Goal: Task Accomplishment & Management: Use online tool/utility

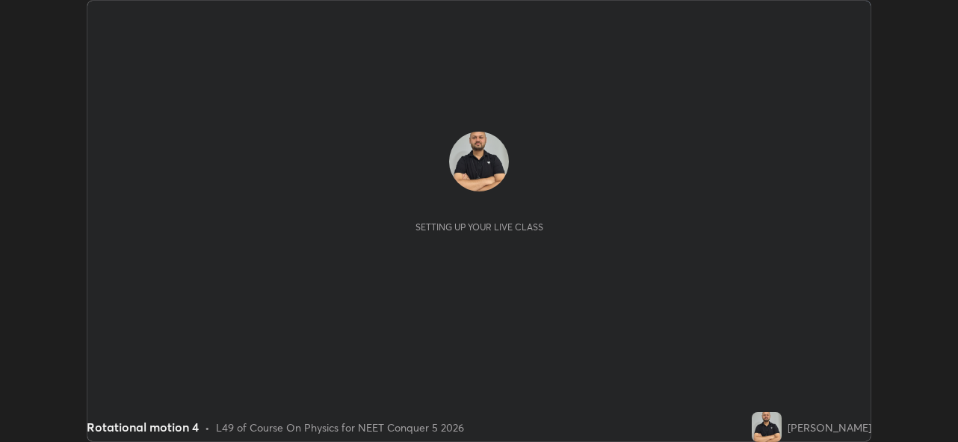
scroll to position [442, 957]
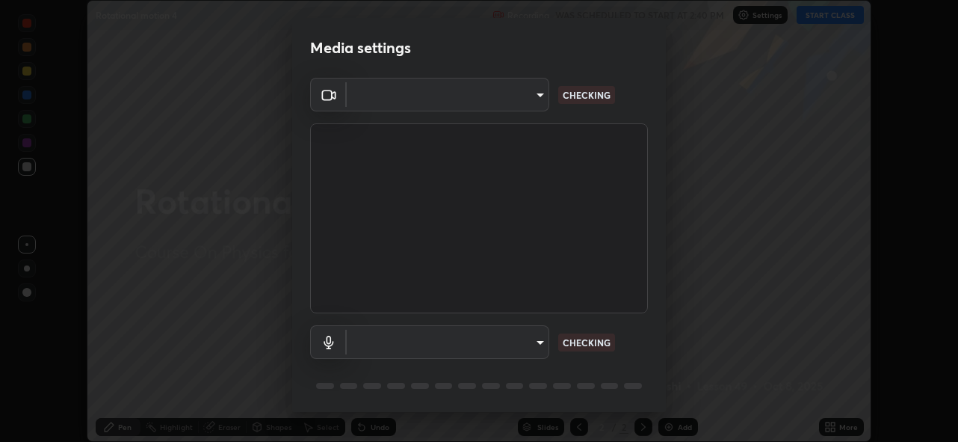
type input "5ae49b96af4897e6a410d98cecc9f5d5c34ce44bf214f7471ac41fe3bf41cfd7"
type input "communications"
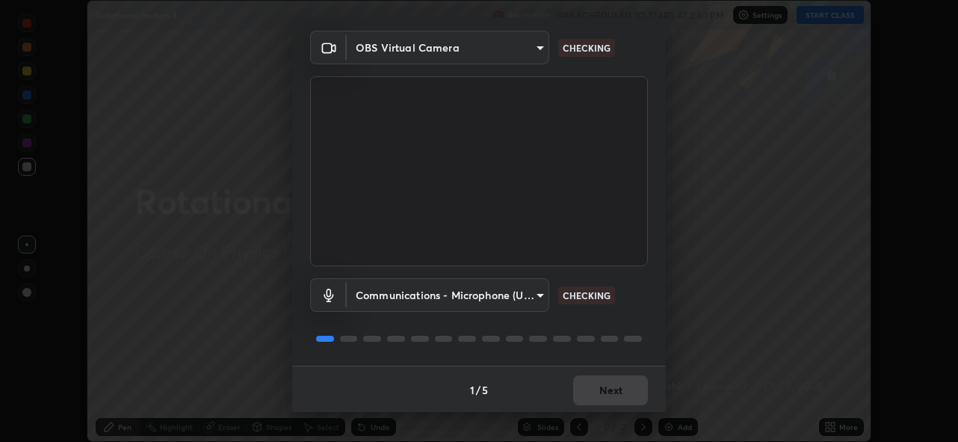
scroll to position [49, 0]
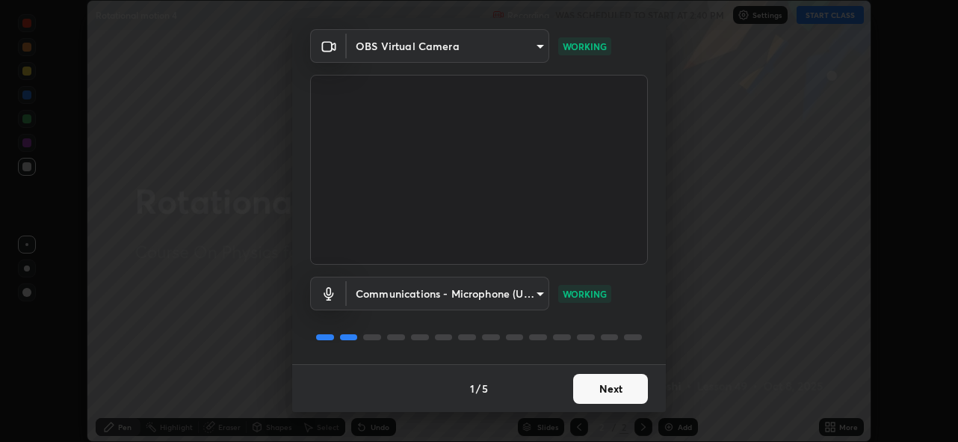
click at [577, 387] on button "Next" at bounding box center [610, 389] width 75 height 30
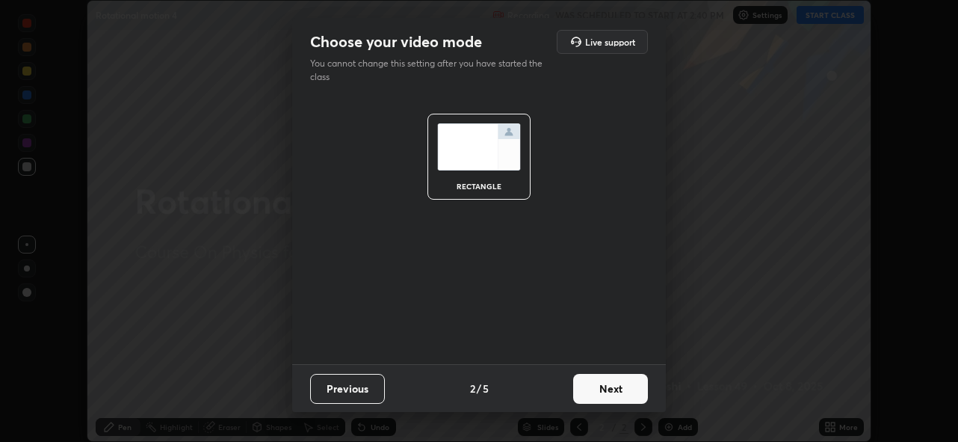
scroll to position [0, 0]
click at [584, 392] on button "Next" at bounding box center [610, 389] width 75 height 30
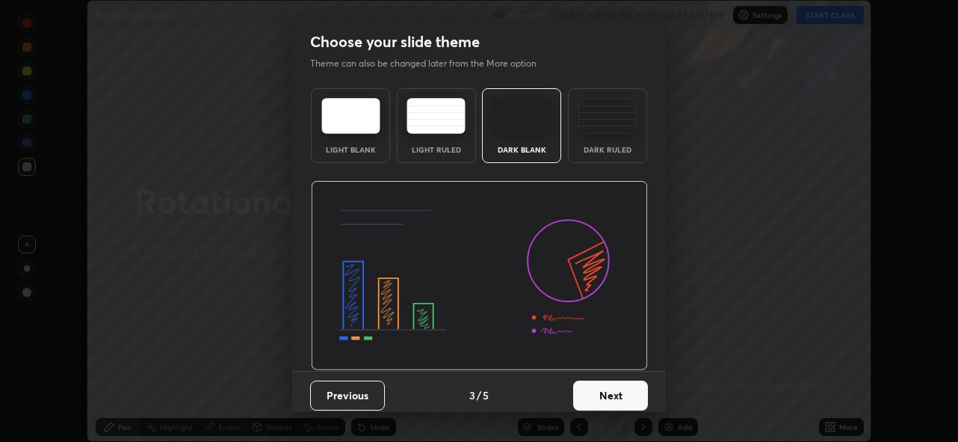
click at [584, 395] on button "Next" at bounding box center [610, 395] width 75 height 30
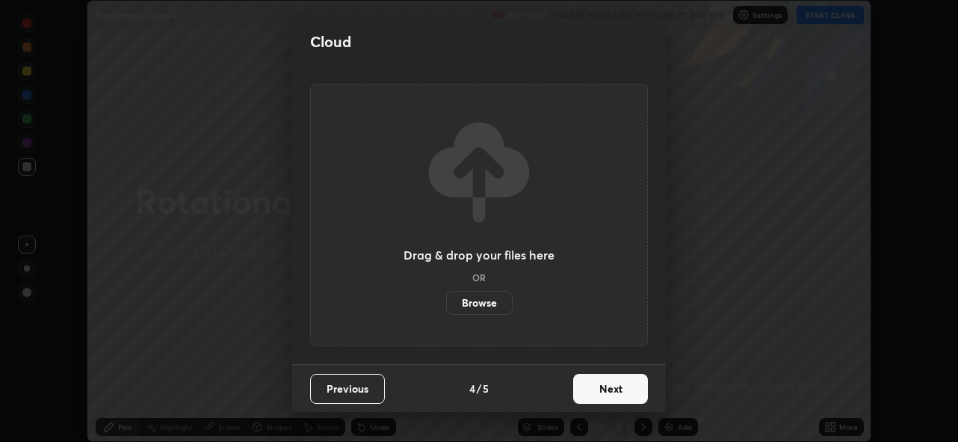
click at [598, 390] on button "Next" at bounding box center [610, 389] width 75 height 30
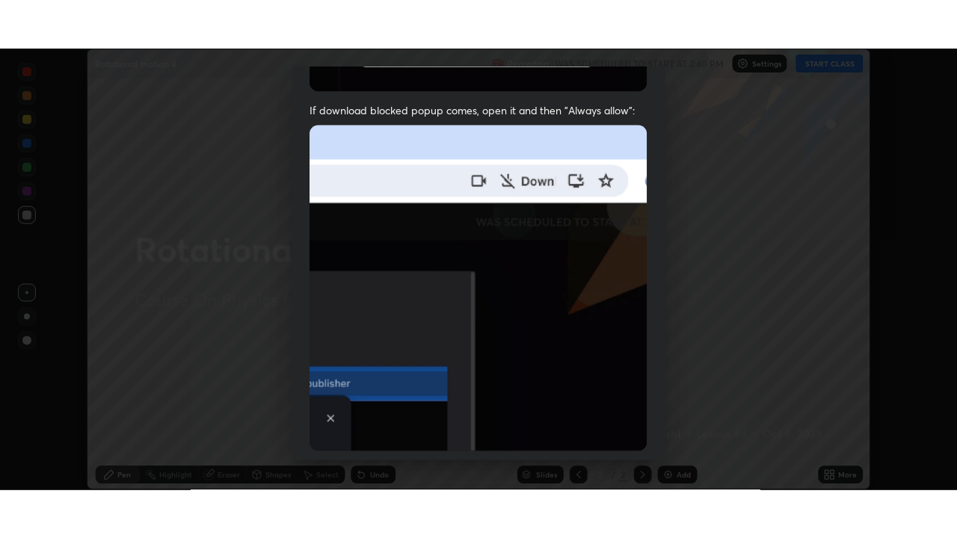
scroll to position [353, 0]
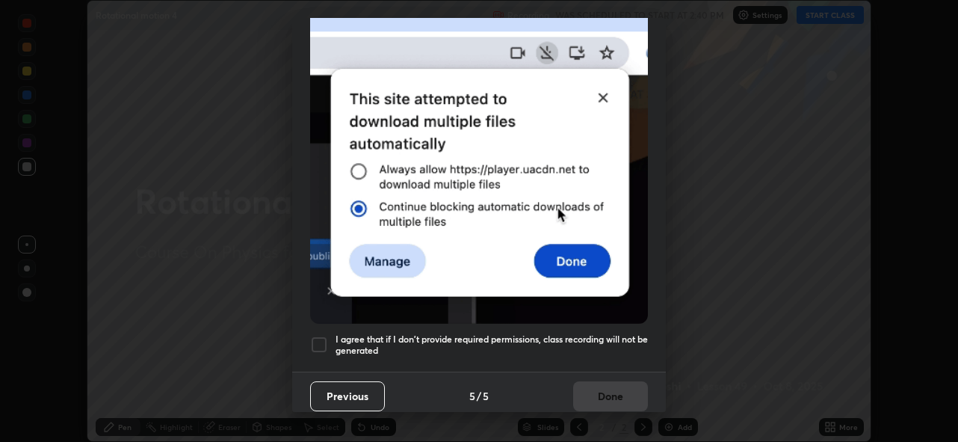
click at [322, 338] on div at bounding box center [319, 345] width 18 height 18
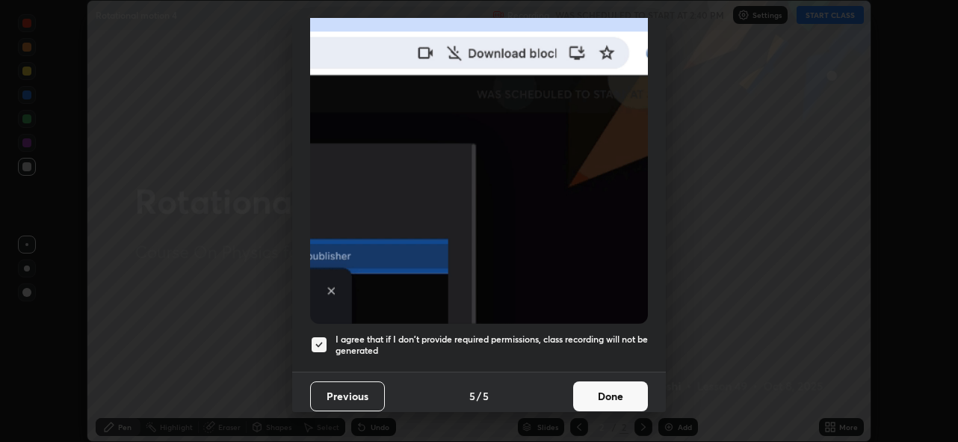
click at [602, 394] on button "Done" at bounding box center [610, 396] width 75 height 30
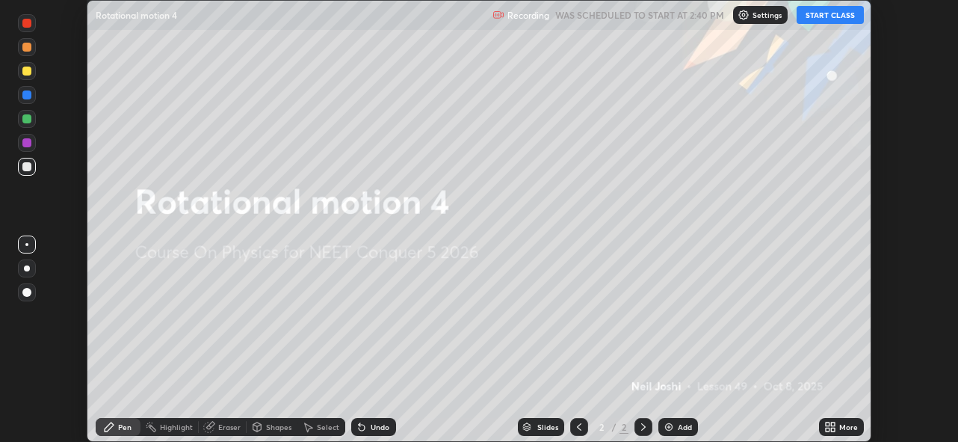
click at [822, 18] on button "START CLASS" at bounding box center [830, 15] width 67 height 18
click at [674, 424] on div "Add" at bounding box center [678, 427] width 40 height 18
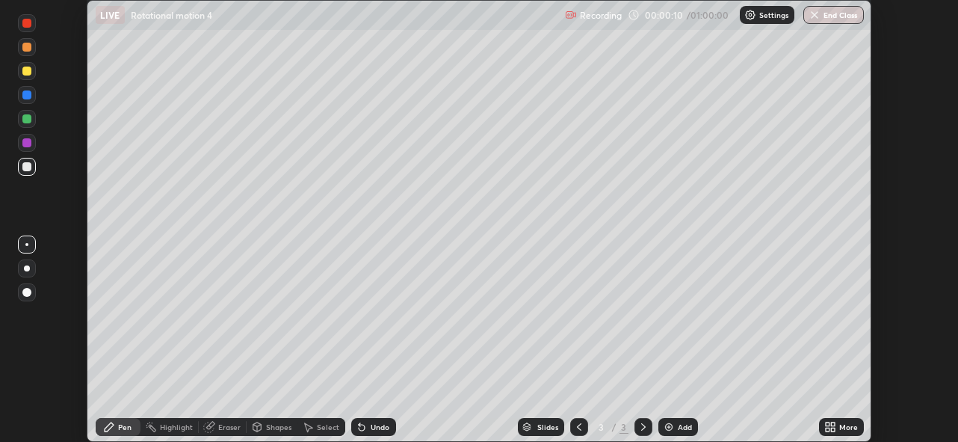
click at [828, 422] on icon at bounding box center [828, 424] width 4 height 4
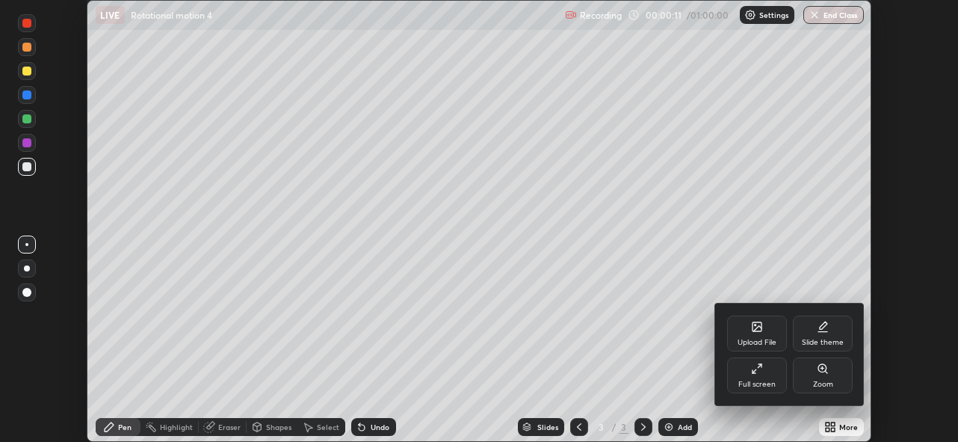
click at [744, 380] on div "Full screen" at bounding box center [756, 383] width 37 height 7
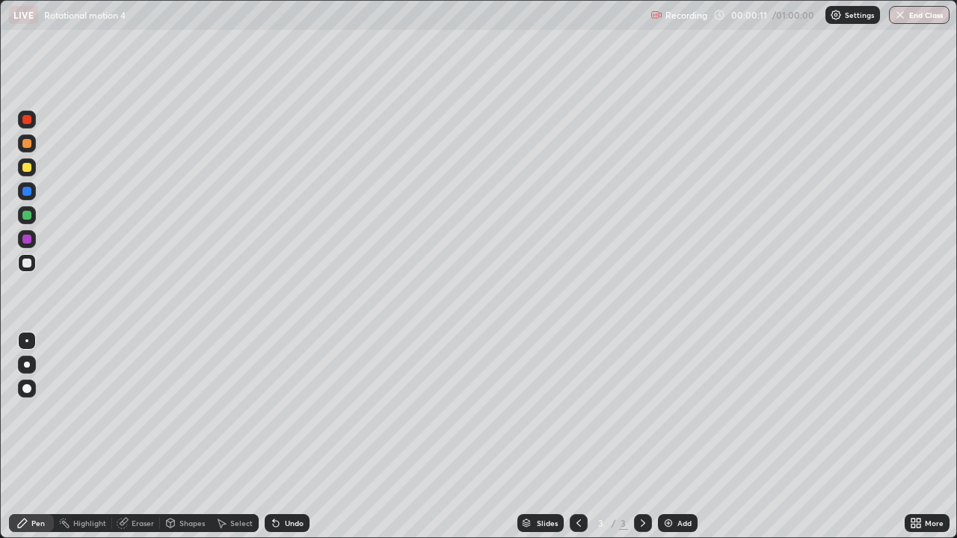
scroll to position [538, 957]
click at [28, 143] on div at bounding box center [26, 143] width 9 height 9
click at [29, 146] on div at bounding box center [26, 143] width 9 height 9
click at [26, 362] on div at bounding box center [27, 365] width 6 height 6
click at [29, 213] on div at bounding box center [26, 215] width 9 height 9
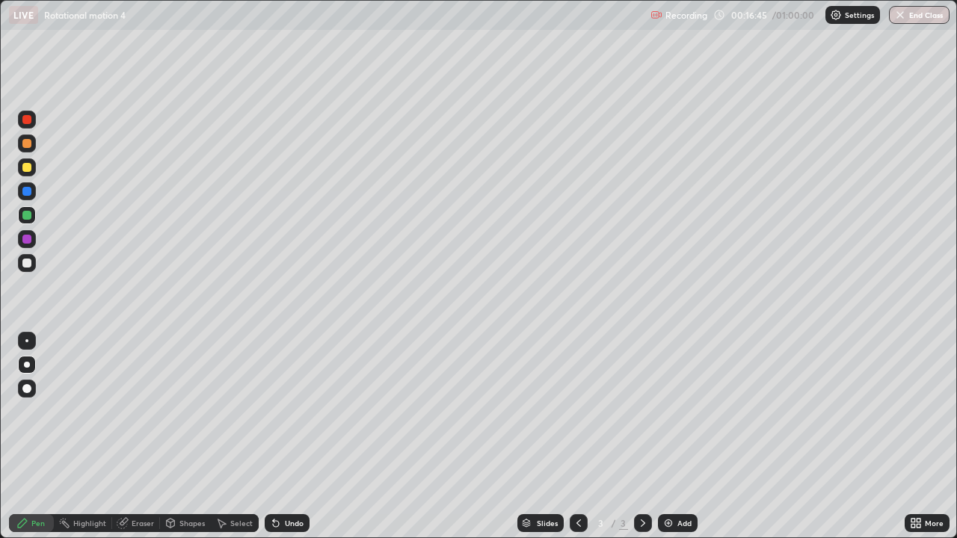
click at [27, 167] on div at bounding box center [26, 167] width 9 height 9
click at [23, 166] on div at bounding box center [26, 167] width 9 height 9
click at [31, 142] on div at bounding box center [26, 143] width 9 height 9
click at [28, 143] on div at bounding box center [26, 143] width 9 height 9
click at [27, 266] on div at bounding box center [26, 263] width 9 height 9
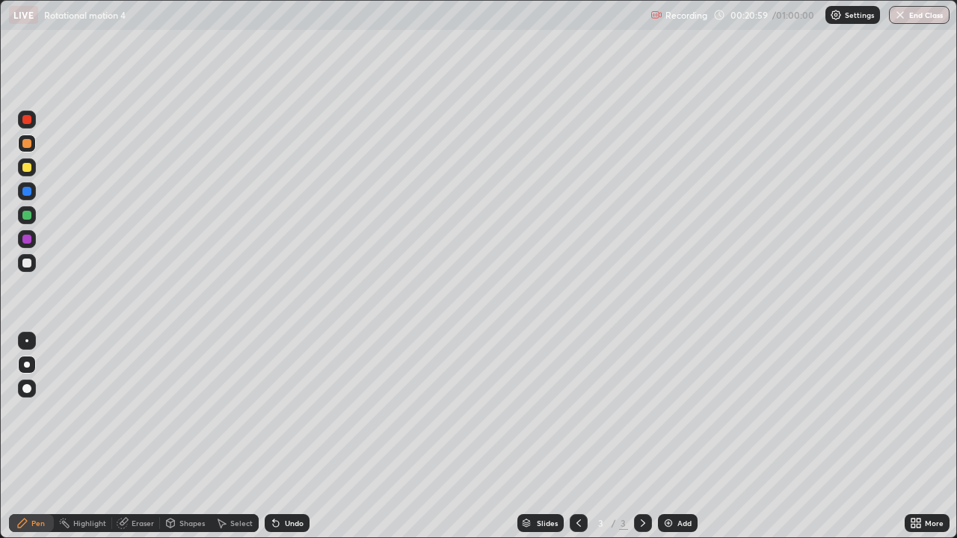
click at [31, 270] on div at bounding box center [27, 263] width 18 height 18
click at [285, 441] on div "Undo" at bounding box center [294, 522] width 19 height 7
click at [282, 441] on div "Undo" at bounding box center [287, 523] width 45 height 18
click at [285, 441] on div "Undo" at bounding box center [287, 523] width 45 height 18
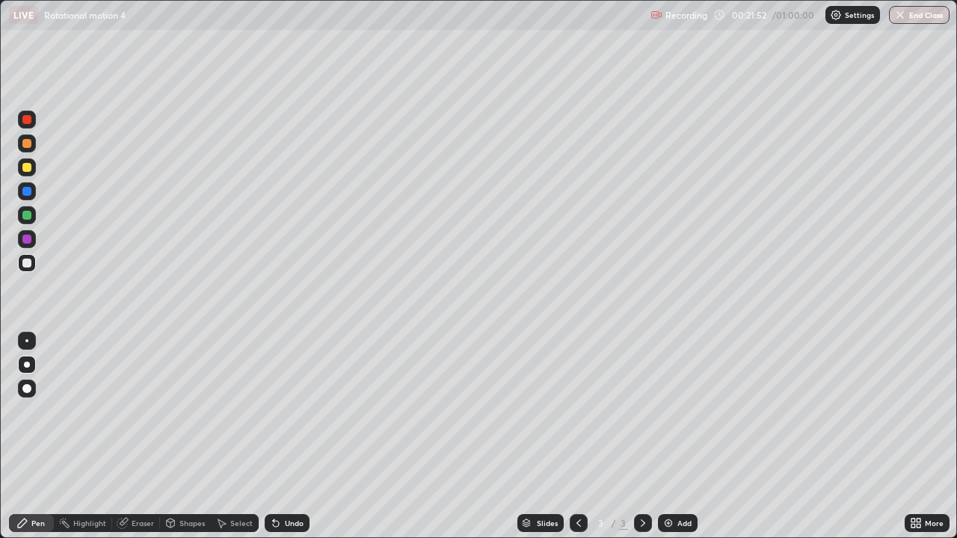
click at [286, 441] on div "Undo" at bounding box center [294, 522] width 19 height 7
click at [284, 441] on div "Undo" at bounding box center [287, 523] width 45 height 18
click at [285, 441] on div "Undo" at bounding box center [294, 522] width 19 height 7
click at [287, 441] on div "Undo" at bounding box center [294, 522] width 19 height 7
click at [286, 441] on div "Undo" at bounding box center [294, 522] width 19 height 7
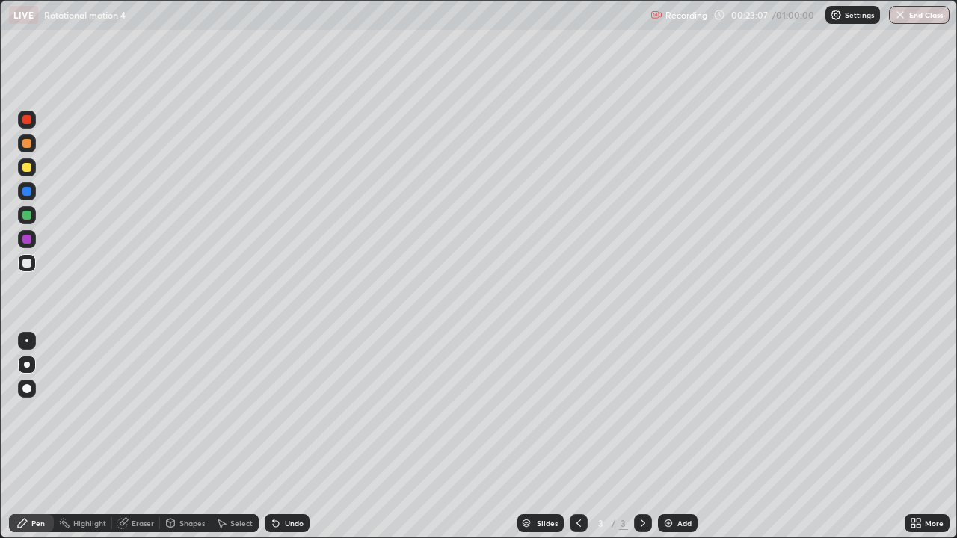
click at [28, 171] on div at bounding box center [26, 167] width 9 height 9
click at [662, 441] on img at bounding box center [668, 523] width 12 height 12
click at [28, 167] on div at bounding box center [26, 167] width 9 height 9
click at [133, 441] on div "Eraser" at bounding box center [143, 522] width 22 height 7
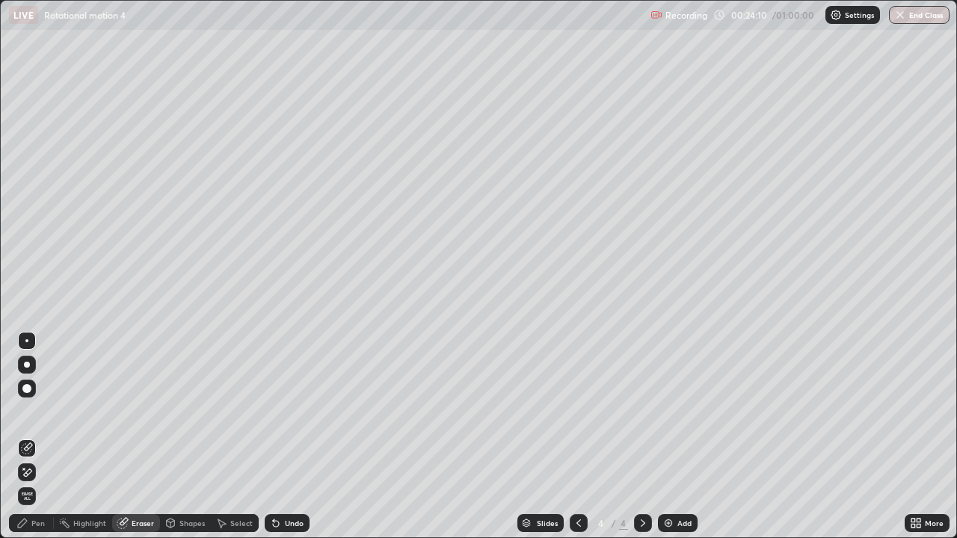
click at [38, 441] on div "Pen" at bounding box center [31, 523] width 45 height 18
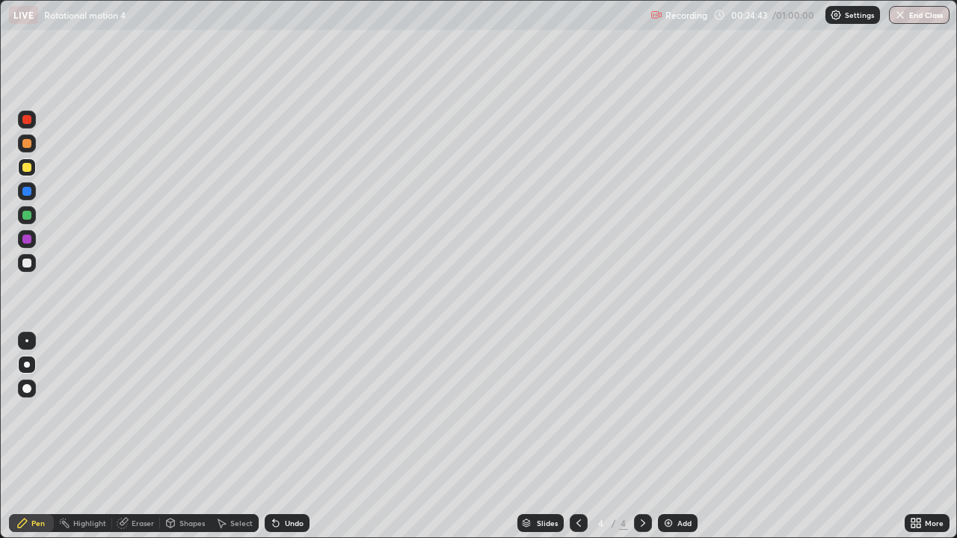
click at [27, 262] on div at bounding box center [26, 263] width 9 height 9
click at [28, 168] on div at bounding box center [26, 167] width 9 height 9
click at [27, 167] on div at bounding box center [26, 167] width 9 height 9
click at [300, 441] on div "Undo" at bounding box center [294, 522] width 19 height 7
click at [290, 441] on div "Undo" at bounding box center [294, 522] width 19 height 7
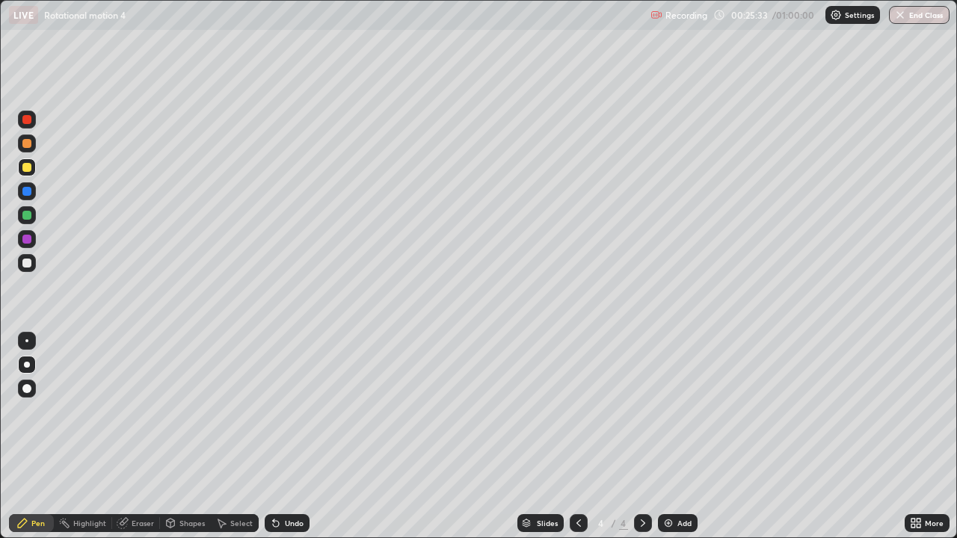
click at [299, 441] on div "Undo" at bounding box center [294, 522] width 19 height 7
click at [27, 144] on div at bounding box center [26, 143] width 9 height 9
click at [23, 143] on div at bounding box center [26, 143] width 9 height 9
click at [667, 441] on img at bounding box center [668, 523] width 12 height 12
click at [27, 170] on div at bounding box center [26, 167] width 9 height 9
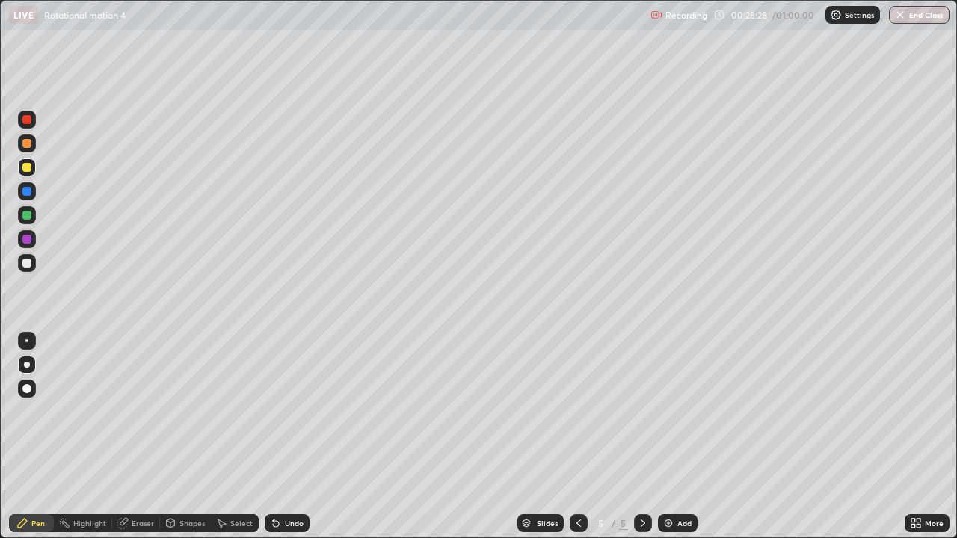
click at [28, 121] on div at bounding box center [26, 119] width 9 height 9
click at [27, 118] on div at bounding box center [26, 119] width 9 height 9
click at [25, 112] on div at bounding box center [27, 120] width 18 height 18
click at [27, 170] on div at bounding box center [26, 167] width 9 height 9
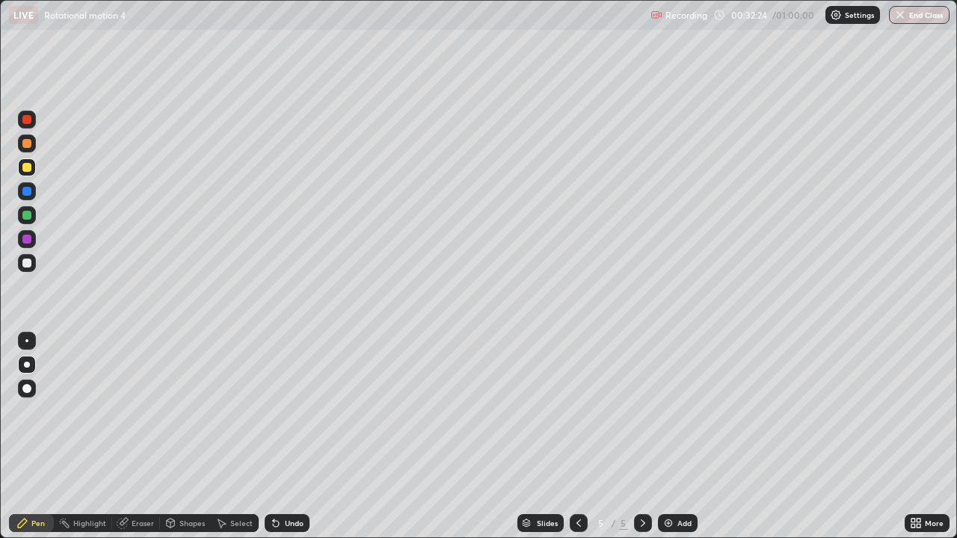
click at [273, 441] on icon at bounding box center [273, 519] width 1 height 1
click at [280, 441] on div "Undo" at bounding box center [287, 523] width 45 height 18
click at [578, 441] on icon at bounding box center [578, 523] width 12 height 12
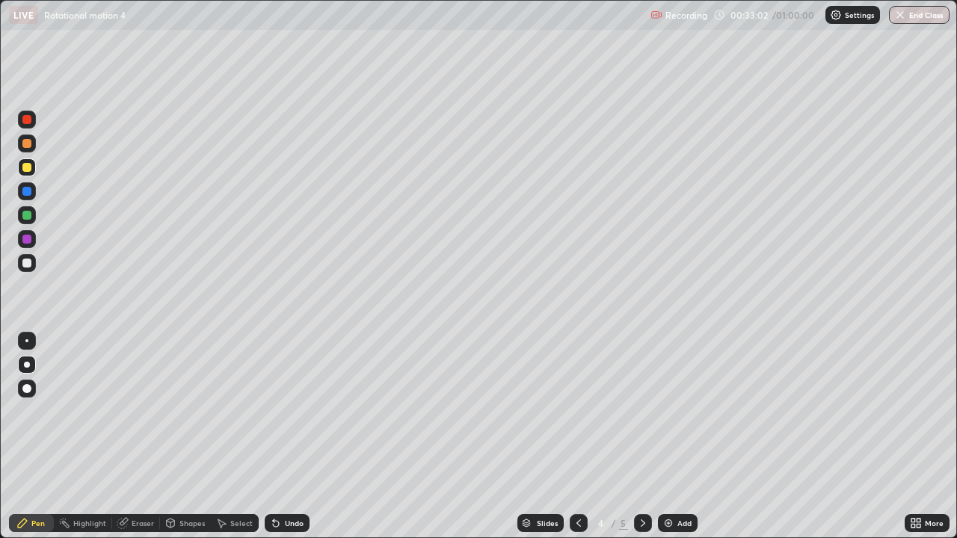
click at [273, 441] on icon at bounding box center [273, 519] width 1 height 1
click at [280, 441] on div "Undo" at bounding box center [287, 523] width 45 height 18
click at [23, 147] on div at bounding box center [26, 143] width 9 height 9
click at [638, 441] on icon at bounding box center [643, 523] width 12 height 12
click at [28, 169] on div at bounding box center [26, 167] width 9 height 9
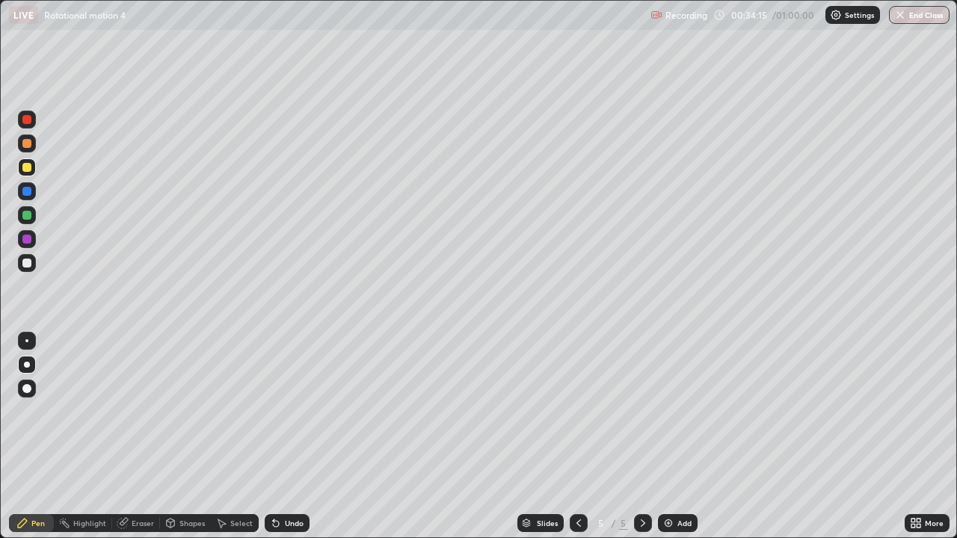
click at [27, 167] on div at bounding box center [26, 167] width 9 height 9
click at [26, 189] on div at bounding box center [26, 191] width 9 height 9
click at [28, 143] on div at bounding box center [26, 143] width 9 height 9
click at [26, 211] on div at bounding box center [26, 215] width 9 height 9
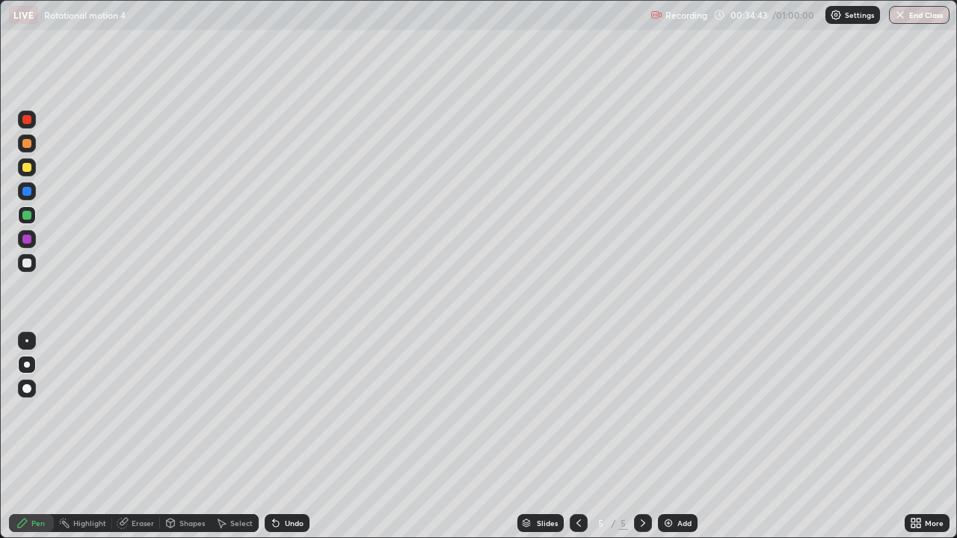
click at [26, 213] on div at bounding box center [26, 215] width 9 height 9
click at [291, 441] on div "Undo" at bounding box center [287, 523] width 45 height 18
click at [288, 441] on div "Undo" at bounding box center [294, 522] width 19 height 7
click at [26, 332] on div at bounding box center [27, 341] width 18 height 18
click at [304, 441] on div "Undo" at bounding box center [287, 523] width 45 height 18
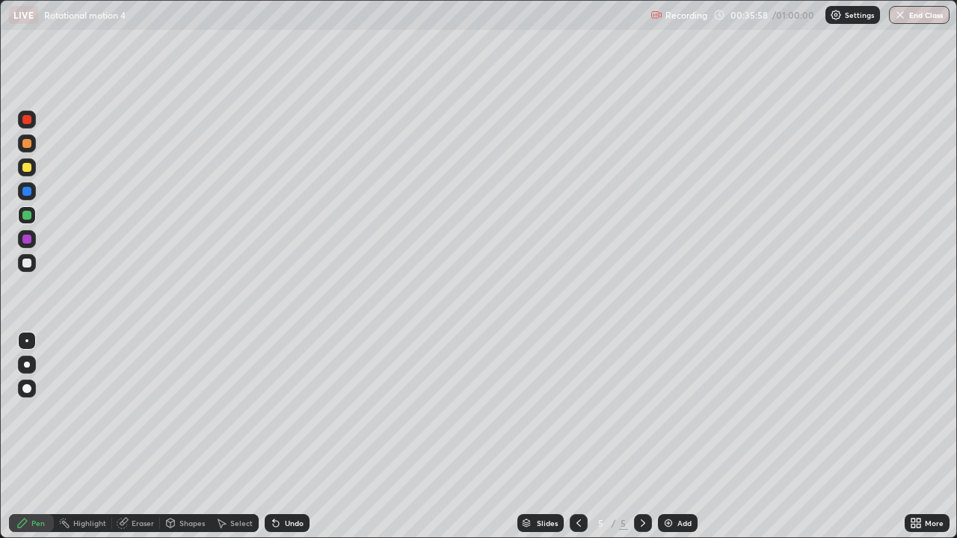
click at [301, 441] on div "Undo" at bounding box center [287, 523] width 45 height 18
click at [298, 441] on div "Undo" at bounding box center [287, 523] width 45 height 18
click at [300, 441] on div "Undo" at bounding box center [287, 523] width 45 height 18
click at [297, 441] on div "Undo" at bounding box center [294, 522] width 19 height 7
click at [28, 170] on div at bounding box center [26, 167] width 9 height 9
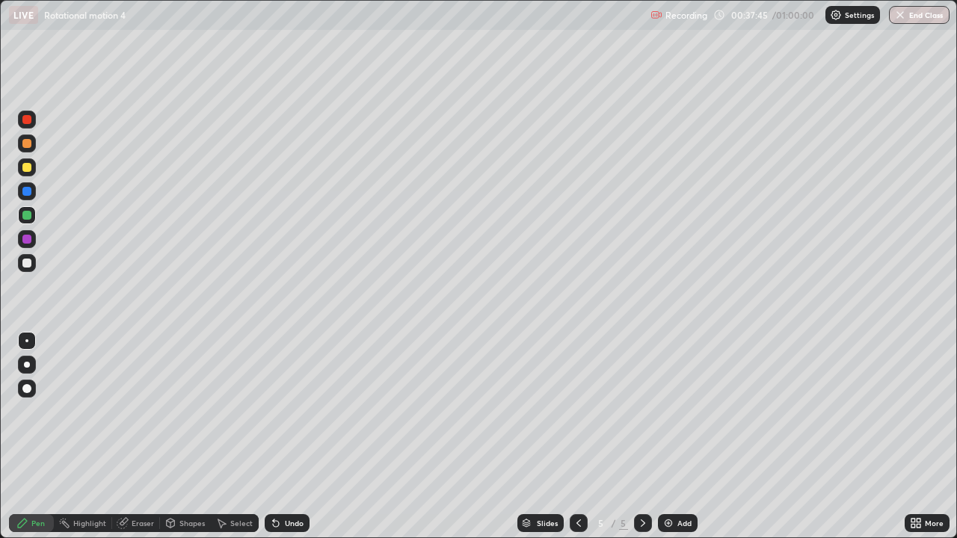
click at [27, 167] on div at bounding box center [26, 167] width 9 height 9
click at [28, 266] on div at bounding box center [26, 263] width 9 height 9
click at [35, 262] on div at bounding box center [27, 263] width 18 height 18
click at [23, 165] on div at bounding box center [26, 167] width 9 height 9
click at [667, 441] on img at bounding box center [668, 523] width 12 height 12
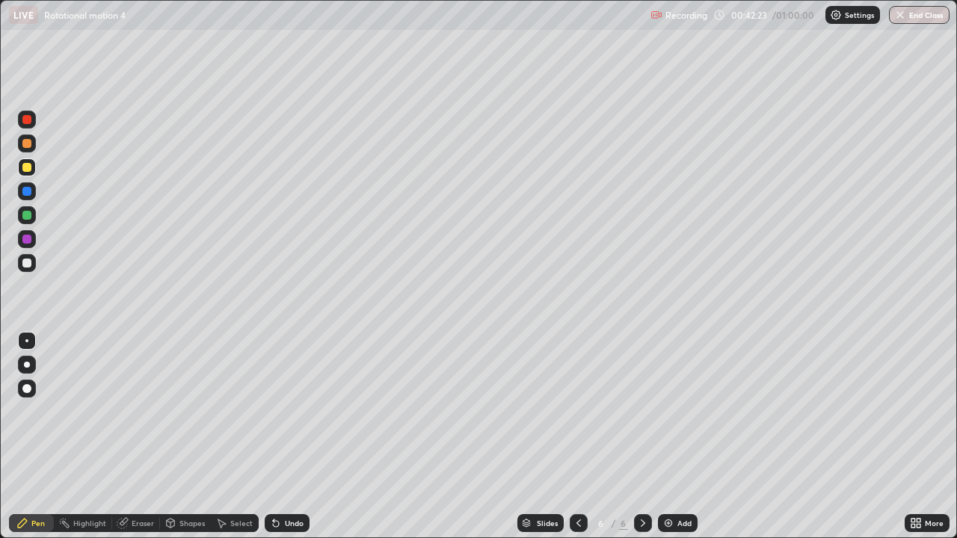
click at [26, 217] on div at bounding box center [26, 215] width 9 height 9
click at [28, 217] on div at bounding box center [26, 215] width 9 height 9
click at [273, 441] on icon at bounding box center [273, 519] width 1 height 1
click at [23, 120] on div at bounding box center [26, 119] width 9 height 9
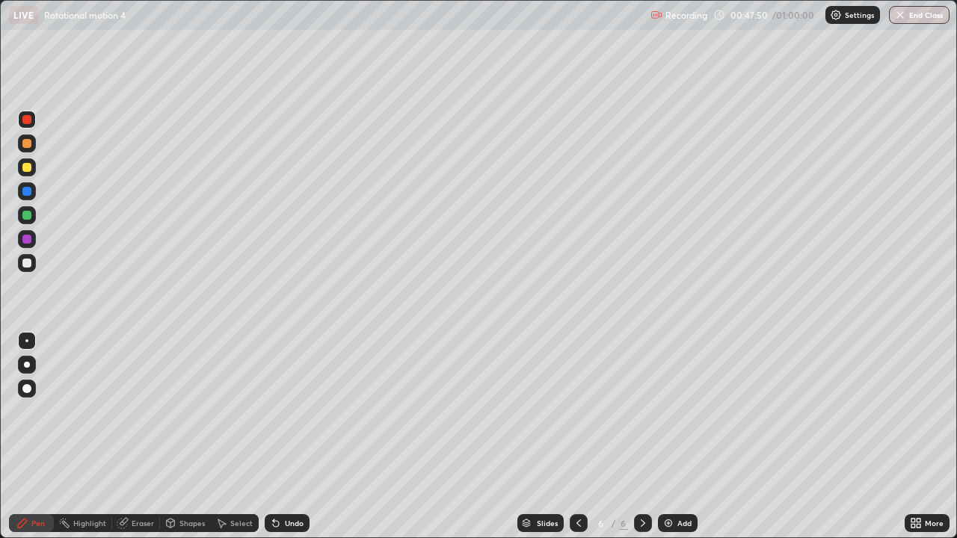
click at [25, 119] on div at bounding box center [26, 119] width 9 height 9
click at [30, 174] on div at bounding box center [27, 167] width 18 height 18
click at [27, 167] on div at bounding box center [26, 167] width 9 height 9
click at [28, 119] on div at bounding box center [26, 119] width 9 height 9
click at [28, 118] on div at bounding box center [26, 119] width 9 height 9
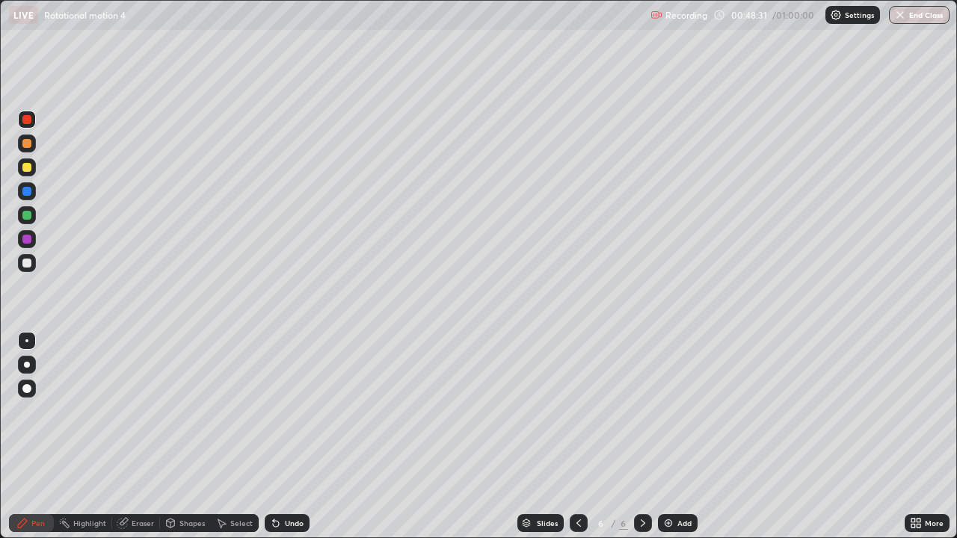
click at [19, 184] on div at bounding box center [27, 191] width 18 height 24
click at [25, 214] on div at bounding box center [26, 215] width 9 height 9
click at [25, 238] on div at bounding box center [26, 239] width 9 height 9
click at [23, 238] on div at bounding box center [26, 239] width 9 height 9
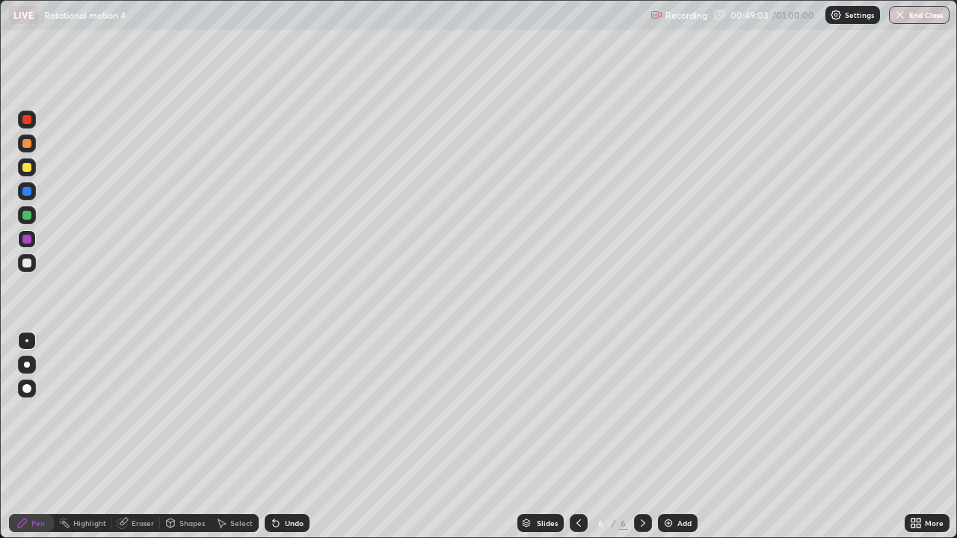
click at [296, 441] on div "Undo" at bounding box center [294, 522] width 19 height 7
click at [291, 441] on div "Undo" at bounding box center [294, 522] width 19 height 7
click at [290, 441] on div "Undo" at bounding box center [294, 522] width 19 height 7
click at [287, 441] on div "Undo" at bounding box center [294, 522] width 19 height 7
click at [286, 441] on div "Undo" at bounding box center [294, 522] width 19 height 7
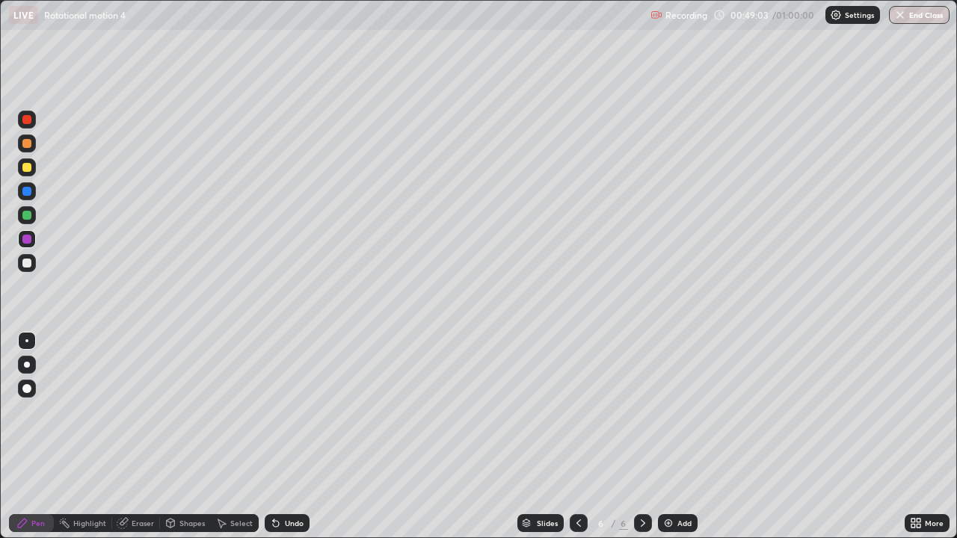
click at [286, 441] on div "Undo" at bounding box center [294, 522] width 19 height 7
click at [281, 441] on div "Undo" at bounding box center [287, 523] width 45 height 18
click at [32, 268] on div at bounding box center [27, 263] width 18 height 18
click at [27, 263] on div at bounding box center [26, 263] width 9 height 9
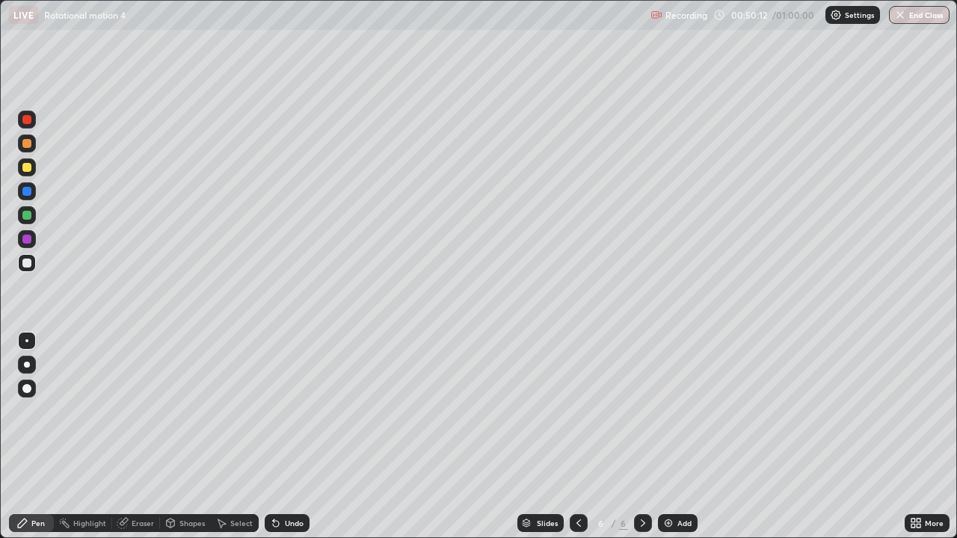
click at [75, 441] on div "Highlight" at bounding box center [89, 522] width 33 height 7
click at [24, 142] on div at bounding box center [26, 143] width 9 height 9
click at [25, 143] on div at bounding box center [26, 143] width 9 height 9
click at [43, 441] on div "Pen" at bounding box center [37, 522] width 13 height 7
click at [291, 441] on div "Undo" at bounding box center [294, 522] width 19 height 7
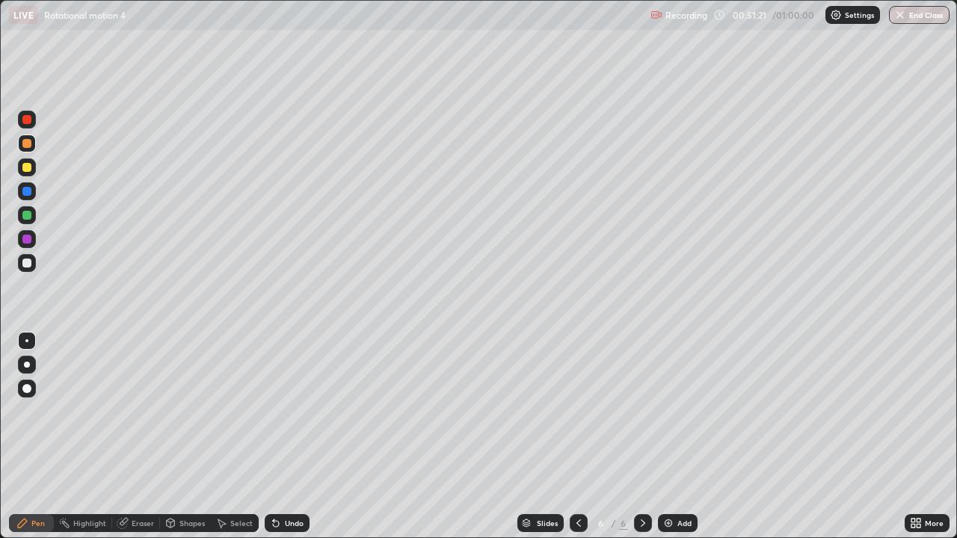
click at [288, 441] on div "Undo" at bounding box center [287, 523] width 45 height 18
click at [291, 441] on div "Undo" at bounding box center [287, 523] width 45 height 18
click at [300, 441] on div "Undo" at bounding box center [294, 522] width 19 height 7
click at [673, 441] on div "Add" at bounding box center [678, 523] width 40 height 18
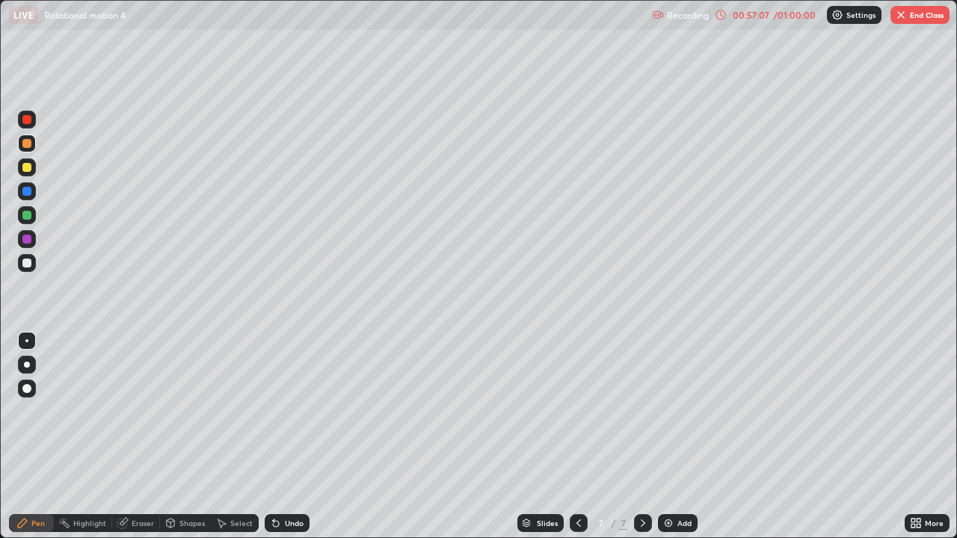
click at [303, 441] on div "Undo" at bounding box center [287, 523] width 45 height 18
click at [29, 170] on div at bounding box center [26, 167] width 9 height 9
click at [675, 441] on div "Add" at bounding box center [678, 523] width 40 height 18
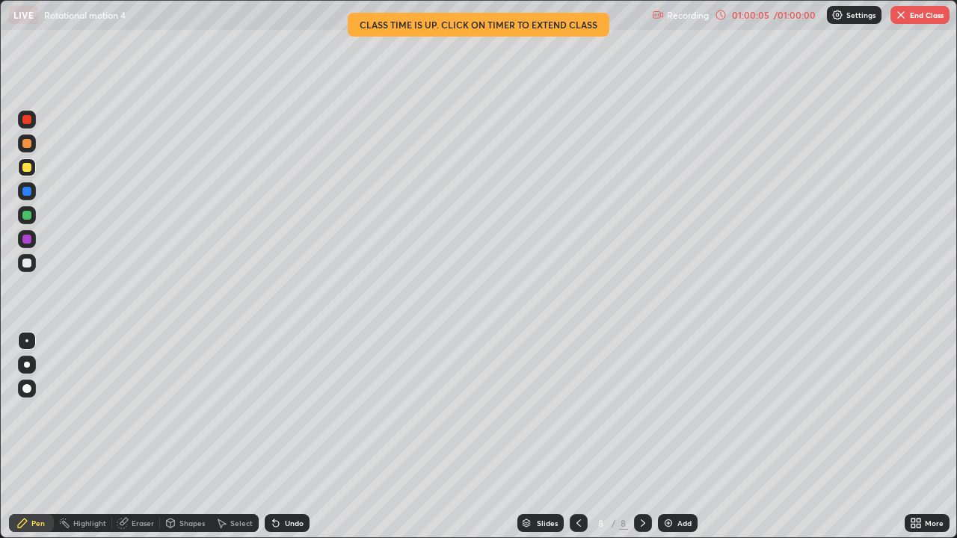
click at [768, 15] on div "01:00:05" at bounding box center [750, 14] width 42 height 9
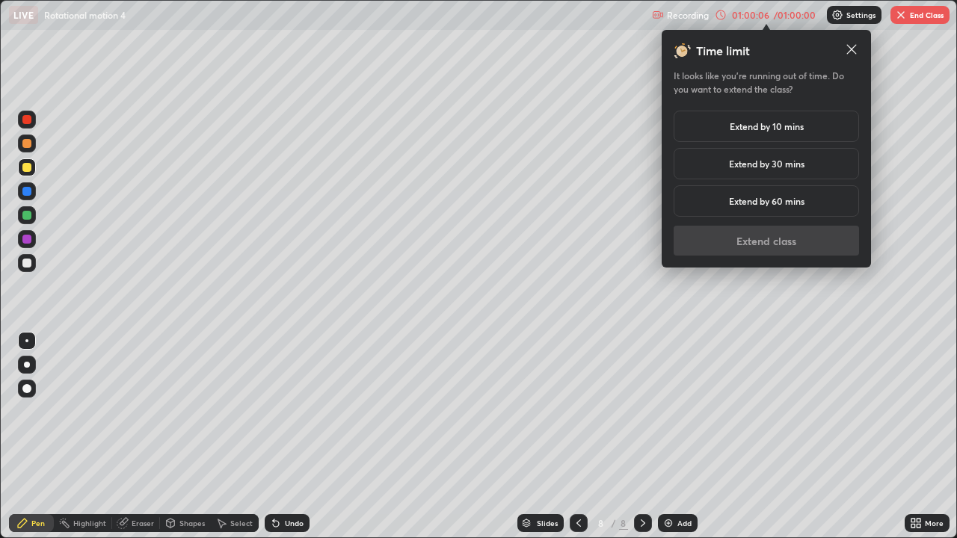
click at [770, 128] on h5 "Extend by 10 mins" at bounding box center [766, 126] width 74 height 13
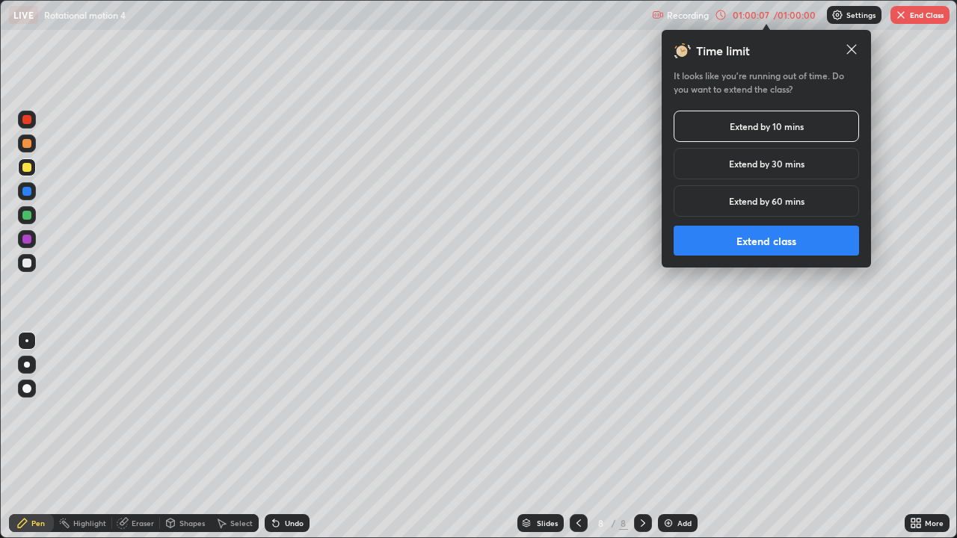
click at [732, 244] on button "Extend class" at bounding box center [765, 241] width 185 height 30
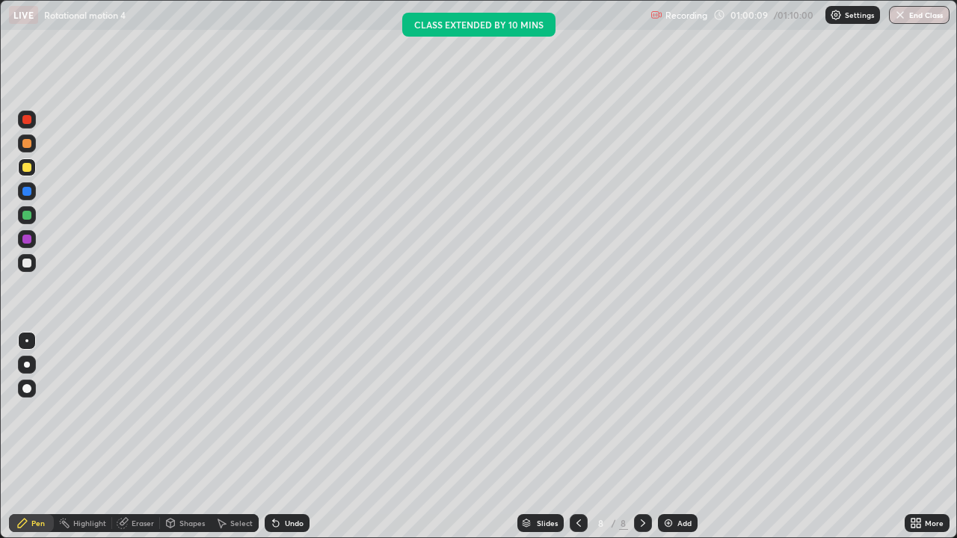
click at [26, 217] on div at bounding box center [26, 215] width 9 height 9
click at [297, 441] on div "Undo" at bounding box center [287, 523] width 45 height 18
click at [297, 441] on div "Undo" at bounding box center [294, 522] width 19 height 7
click at [300, 441] on div "Undo" at bounding box center [294, 522] width 19 height 7
click at [306, 441] on div "Undo" at bounding box center [287, 523] width 45 height 18
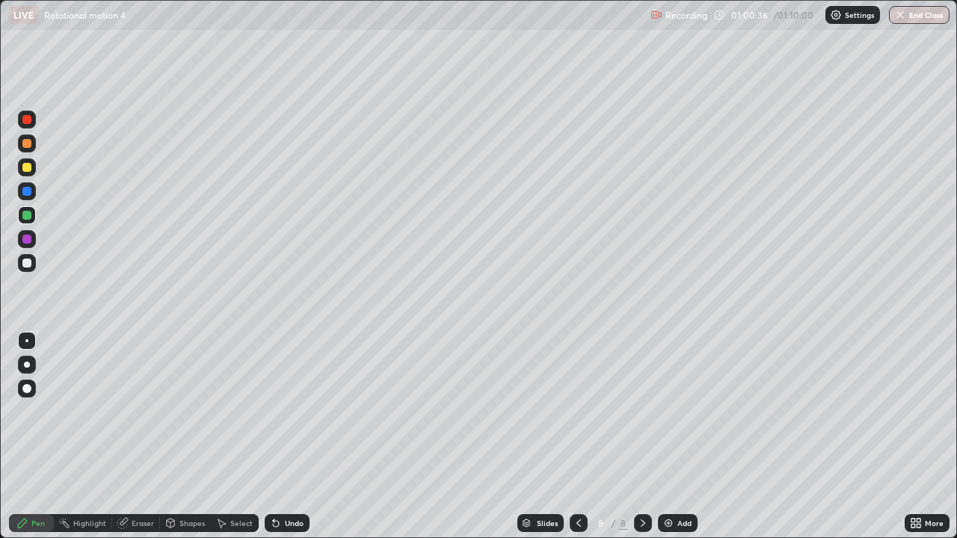
click at [298, 441] on div "Undo" at bounding box center [287, 523] width 45 height 18
click at [677, 441] on div "Add" at bounding box center [678, 523] width 40 height 18
click at [925, 17] on button "End Class" at bounding box center [919, 15] width 59 height 18
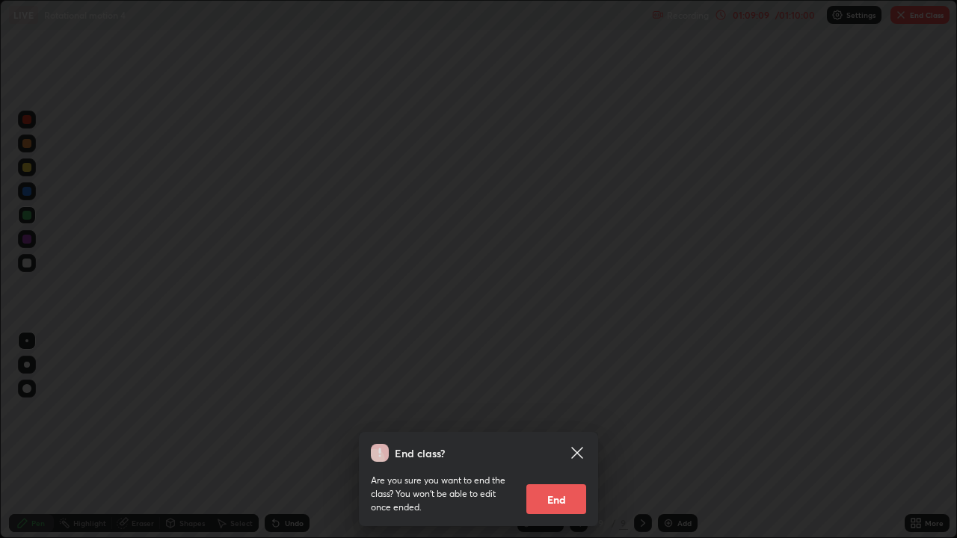
click at [554, 441] on button "End" at bounding box center [556, 499] width 60 height 30
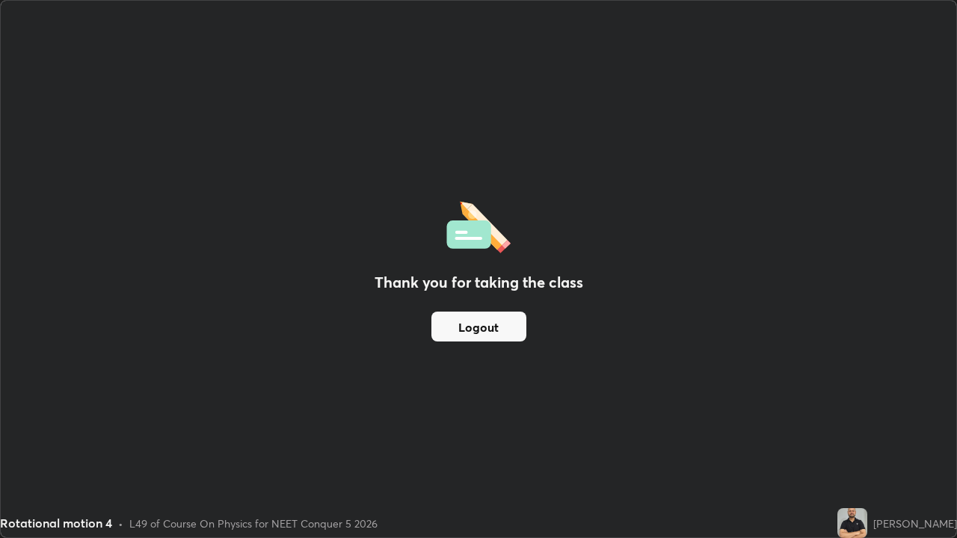
click at [24, 441] on div "Thank you for taking the class Logout" at bounding box center [478, 269] width 955 height 537
click at [25, 441] on div "Thank you for taking the class Logout" at bounding box center [478, 269] width 955 height 537
click at [478, 321] on button "Logout" at bounding box center [478, 327] width 95 height 30
